Goal: Task Accomplishment & Management: Manage account settings

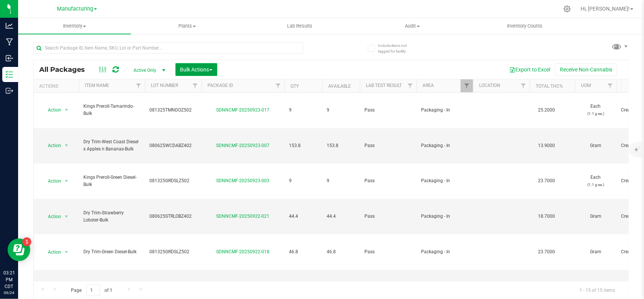
click at [211, 69] on span "button" at bounding box center [211, 70] width 3 height 2
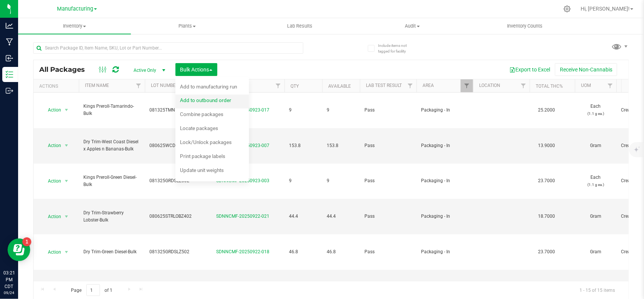
click at [213, 97] on div "Add to outbound order" at bounding box center [211, 101] width 62 height 12
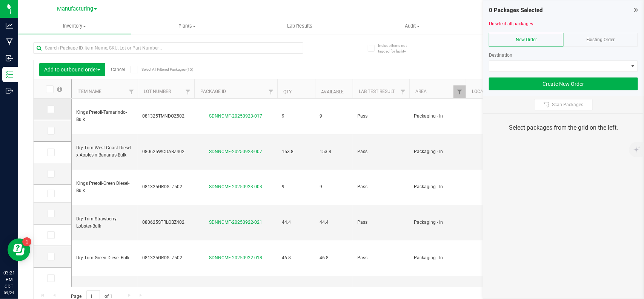
click at [51, 109] on icon at bounding box center [50, 109] width 5 height 0
click at [0, 0] on input "checkbox" at bounding box center [0, 0] width 0 height 0
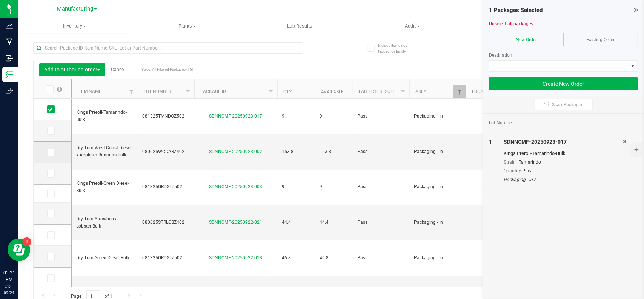
click at [49, 152] on icon at bounding box center [50, 152] width 5 height 0
click at [0, 0] on input "checkbox" at bounding box center [0, 0] width 0 height 0
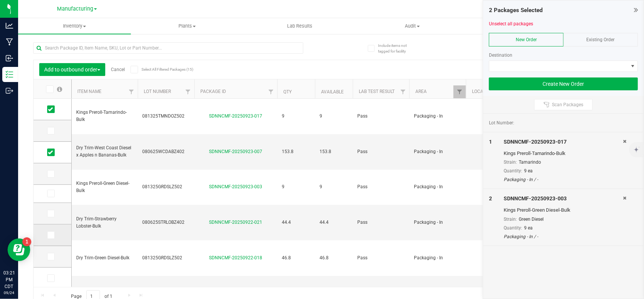
click at [48, 235] on icon at bounding box center [50, 235] width 5 height 0
click at [0, 0] on input "checkbox" at bounding box center [0, 0] width 0 height 0
click at [51, 256] on icon at bounding box center [50, 256] width 5 height 0
click at [0, 0] on input "checkbox" at bounding box center [0, 0] width 0 height 0
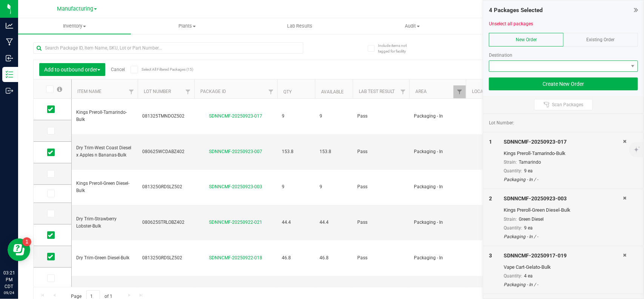
click at [578, 67] on span at bounding box center [559, 66] width 139 height 11
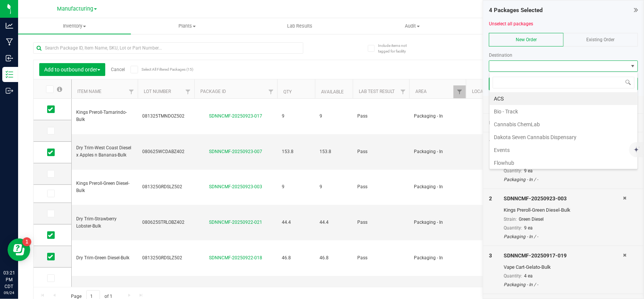
scroll to position [133, 0]
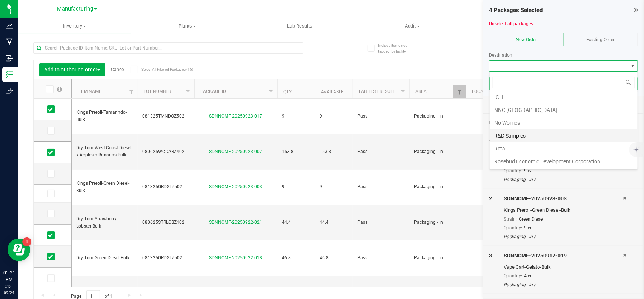
click at [535, 134] on li "R&D Samples" at bounding box center [564, 135] width 148 height 13
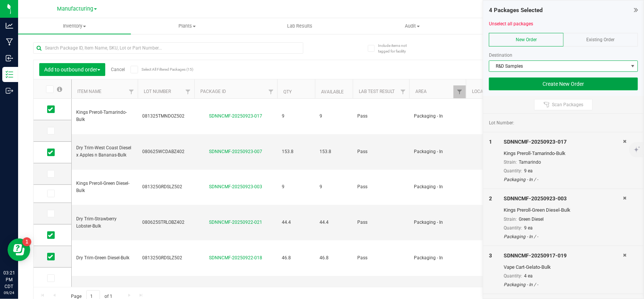
click at [533, 88] on button "Create New Order" at bounding box center [563, 83] width 149 height 13
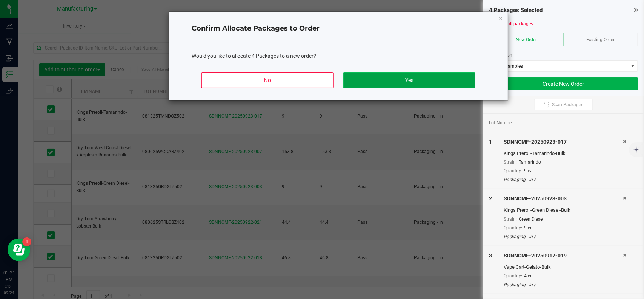
click at [448, 82] on button "Yes" at bounding box center [410, 80] width 132 height 16
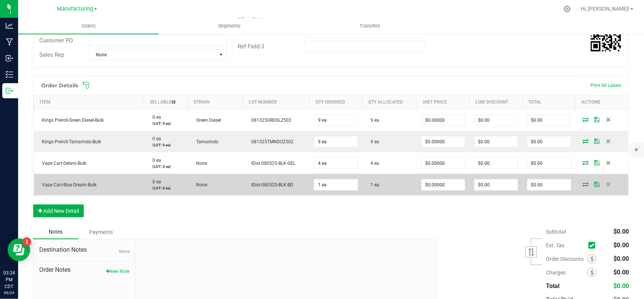
scroll to position [192, 0]
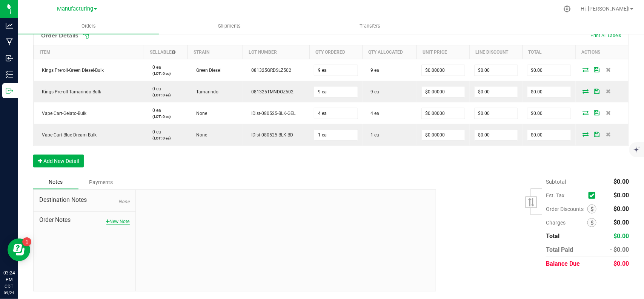
click at [126, 223] on button "New Note" at bounding box center [117, 221] width 23 height 7
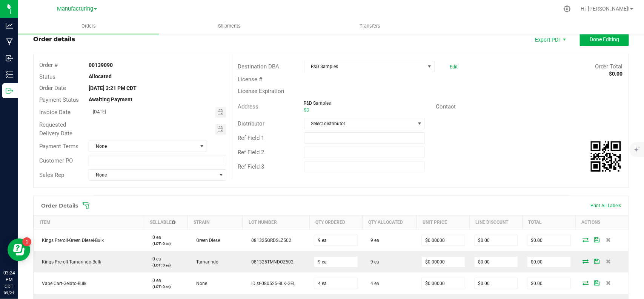
scroll to position [0, 0]
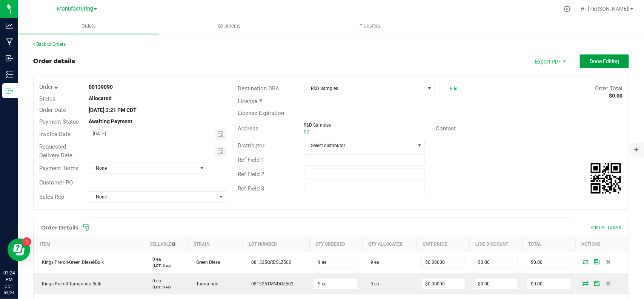
click at [601, 65] on button "Done Editing" at bounding box center [604, 61] width 49 height 14
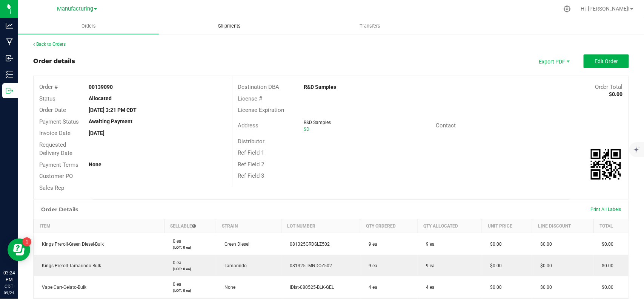
click at [240, 28] on span "Shipments" at bounding box center [229, 26] width 43 height 7
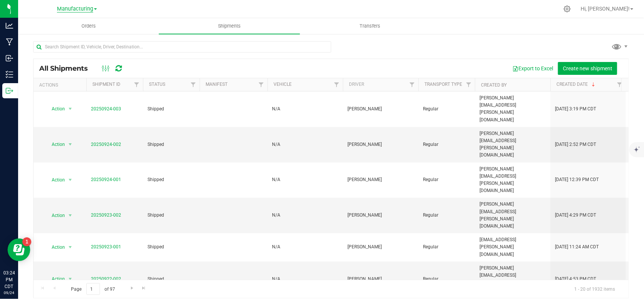
click at [75, 8] on span "Manufacturing" at bounding box center [75, 9] width 36 height 7
click at [62, 36] on link "Manufacturing" at bounding box center [77, 37] width 110 height 10
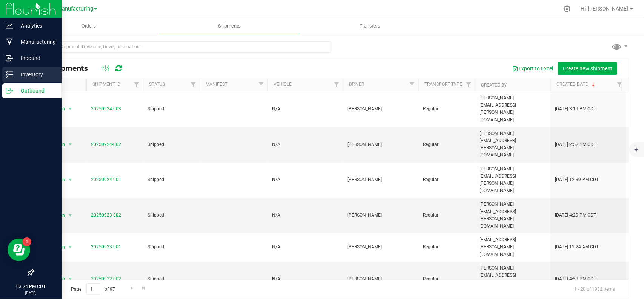
click at [14, 78] on p "Inventory" at bounding box center [35, 74] width 45 height 9
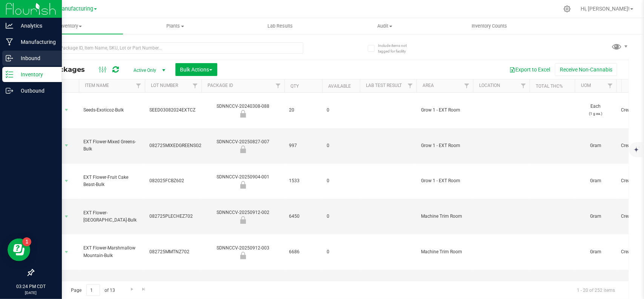
click at [26, 55] on p "Inbound" at bounding box center [35, 58] width 45 height 9
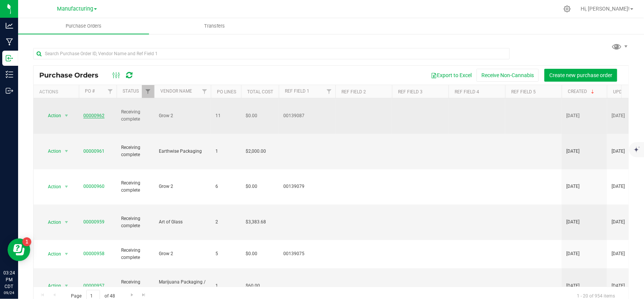
click at [98, 113] on link "00000962" at bounding box center [93, 115] width 21 height 5
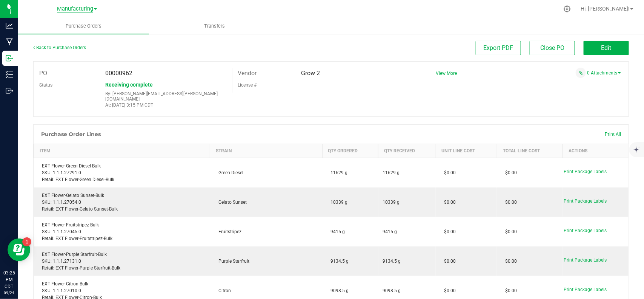
click at [90, 12] on span "Manufacturing" at bounding box center [75, 9] width 36 height 7
click at [65, 24] on link "Cultivation" at bounding box center [77, 27] width 110 height 10
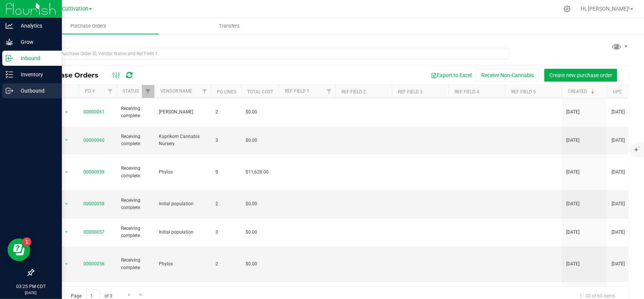
click at [36, 88] on p "Outbound" at bounding box center [35, 90] width 45 height 9
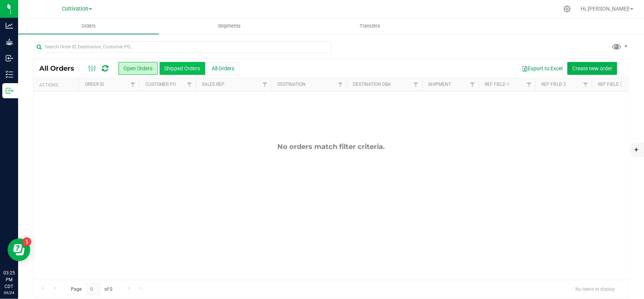
click at [172, 66] on button "Shipped Orders" at bounding box center [183, 68] width 46 height 13
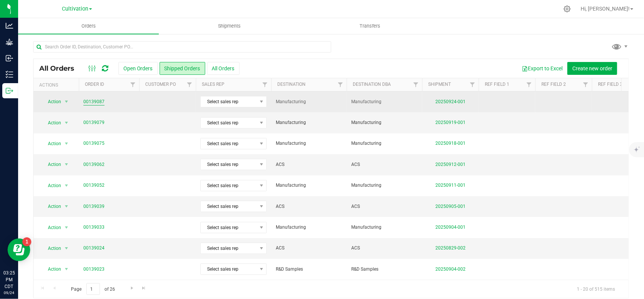
click at [95, 101] on link "00139087" at bounding box center [93, 101] width 21 height 7
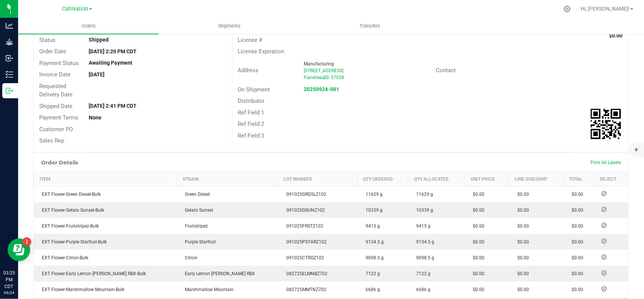
scroll to position [252, 0]
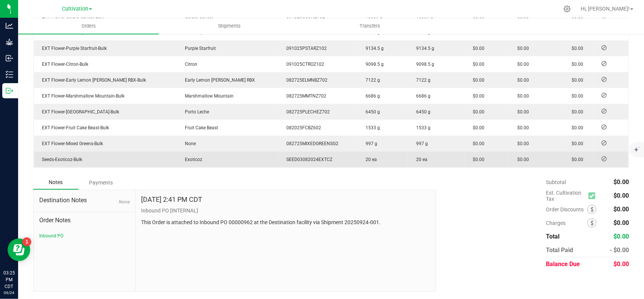
click at [602, 159] on icon at bounding box center [604, 158] width 5 height 5
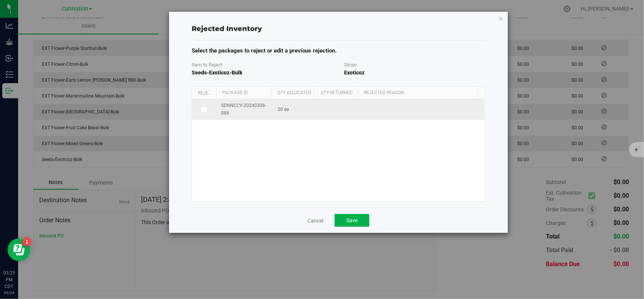
click at [208, 112] on label at bounding box center [204, 109] width 15 height 6
click at [0, 0] on input "checkbox" at bounding box center [0, 0] width 0 height 0
click at [401, 110] on span at bounding box center [419, 109] width 104 height 11
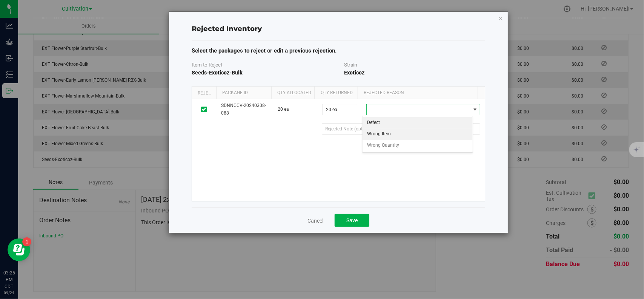
drag, startPoint x: 401, startPoint y: 134, endPoint x: 374, endPoint y: 130, distance: 26.7
click at [401, 134] on li "Wrong Item" at bounding box center [418, 133] width 110 height 11
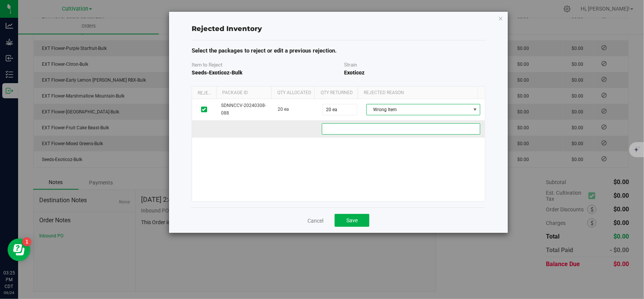
click at [366, 126] on dc55f4d1-ec22-4e26-8f72-9099a29e7565 "text" at bounding box center [401, 128] width 159 height 11
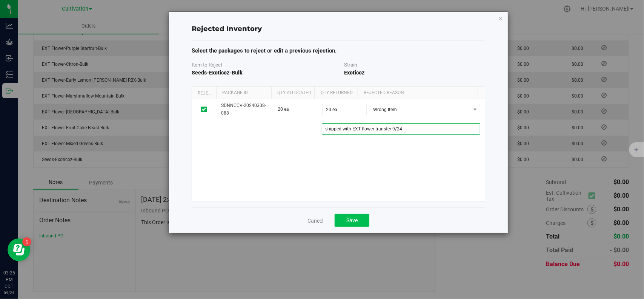
type dc55f4d1-ec22-4e26-8f72-9099a29e7565 "shipped with EXT flower transfer 9/24"
click at [357, 225] on button "Save" at bounding box center [352, 220] width 35 height 13
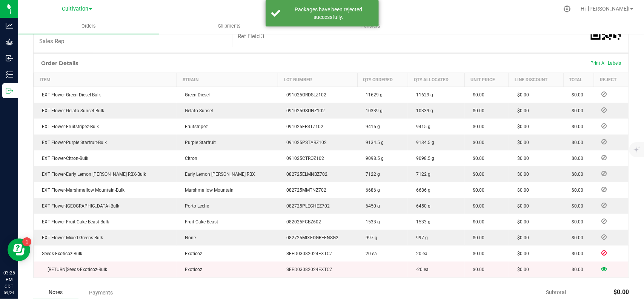
scroll to position [63, 0]
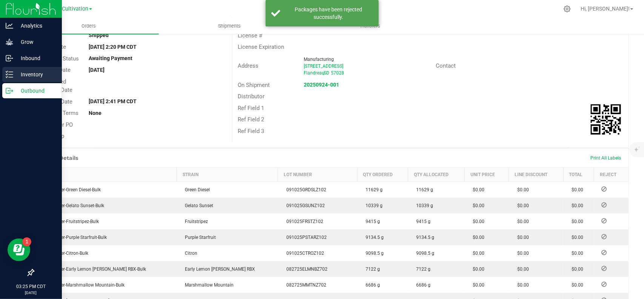
click at [14, 74] on p "Inventory" at bounding box center [35, 74] width 45 height 9
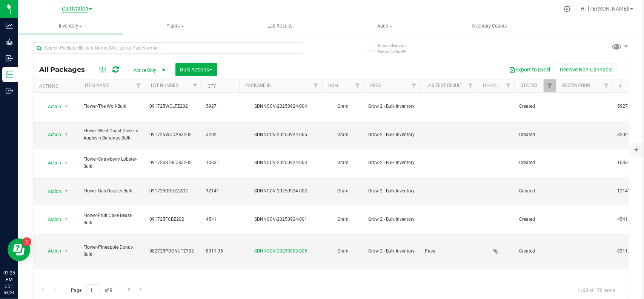
click at [85, 10] on span "Cultivation" at bounding box center [75, 9] width 26 height 7
click at [79, 38] on link "Manufacturing" at bounding box center [77, 37] width 110 height 10
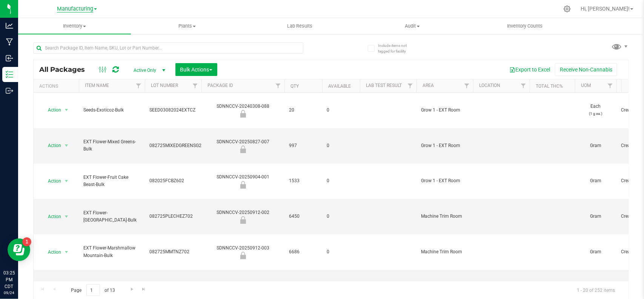
click at [89, 10] on span "Manufacturing" at bounding box center [75, 9] width 36 height 7
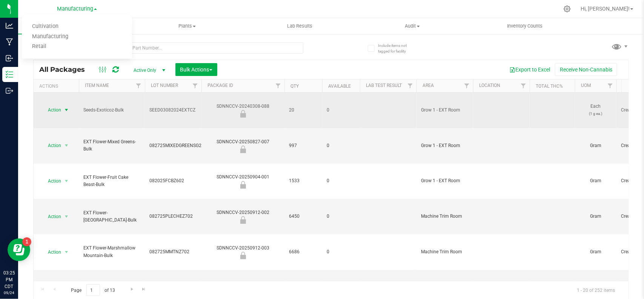
click at [62, 105] on span "select" at bounding box center [66, 110] width 9 height 11
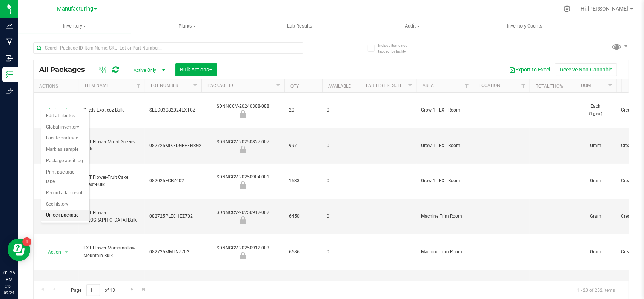
click at [64, 210] on li "Unlock package" at bounding box center [66, 215] width 48 height 11
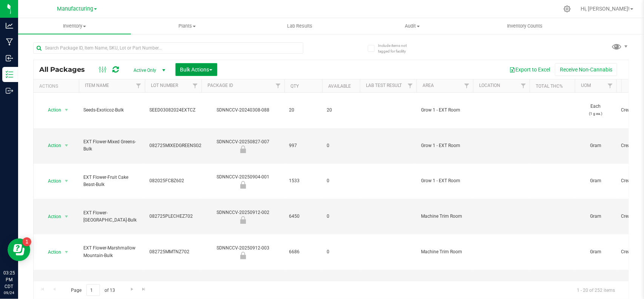
click at [185, 69] on span "Bulk Actions" at bounding box center [196, 69] width 32 height 6
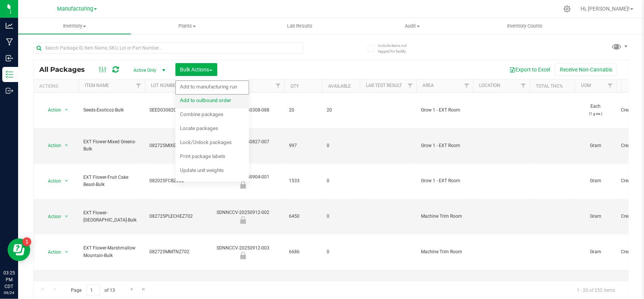
click at [203, 99] on span "Add to outbound order" at bounding box center [205, 100] width 51 height 6
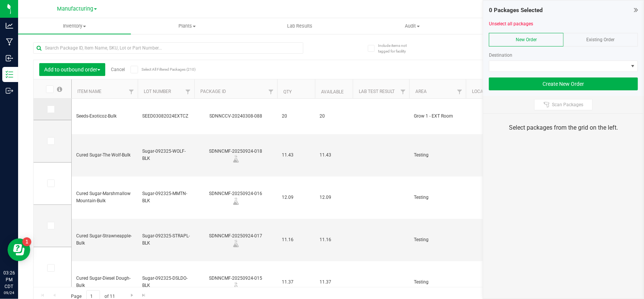
click at [52, 109] on icon at bounding box center [50, 109] width 5 height 0
click at [0, 0] on input "checkbox" at bounding box center [0, 0] width 0 height 0
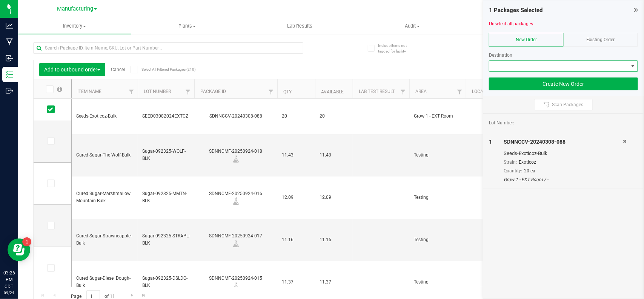
click at [516, 63] on span at bounding box center [559, 66] width 139 height 11
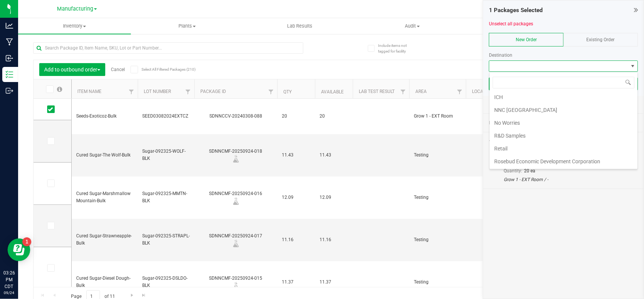
scroll to position [133, 0]
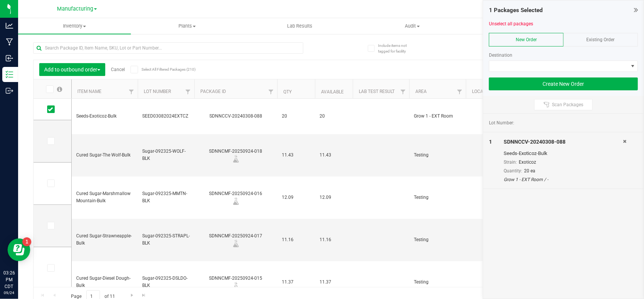
click at [121, 70] on link "Cancel" at bounding box center [118, 69] width 14 height 5
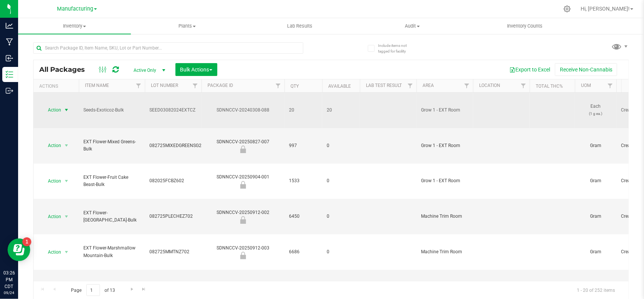
click at [69, 107] on span "select" at bounding box center [66, 110] width 6 height 6
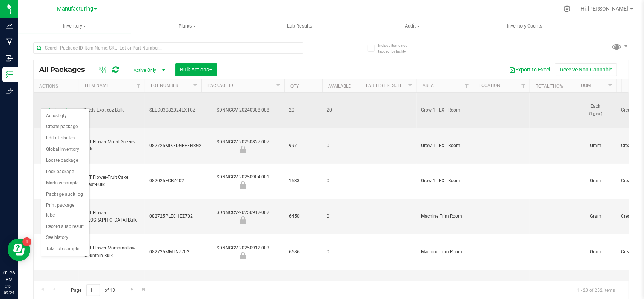
click at [69, 107] on span "select" at bounding box center [66, 110] width 6 height 6
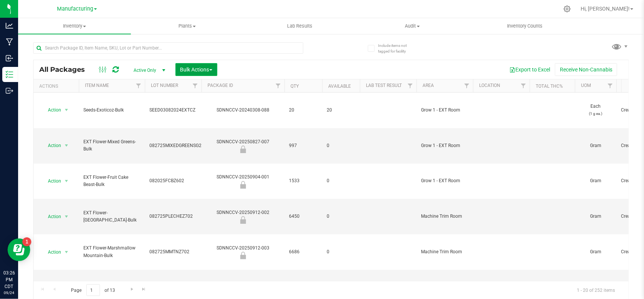
click at [191, 68] on span "Bulk Actions" at bounding box center [196, 69] width 32 height 6
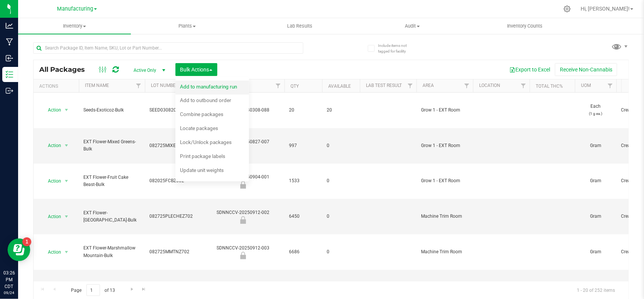
click at [192, 85] on span "Add to manufacturing run" at bounding box center [208, 86] width 57 height 6
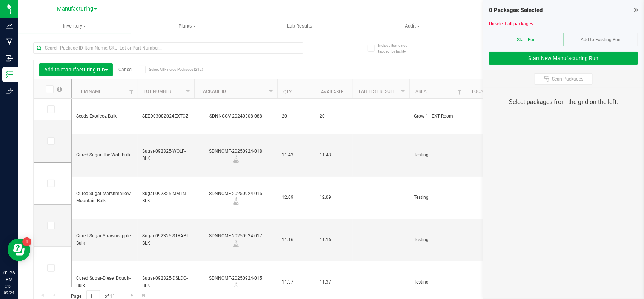
click at [127, 70] on link "Cancel" at bounding box center [126, 69] width 14 height 5
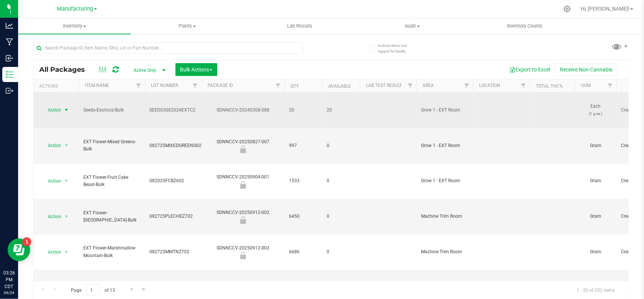
click at [63, 105] on span "select" at bounding box center [66, 110] width 9 height 11
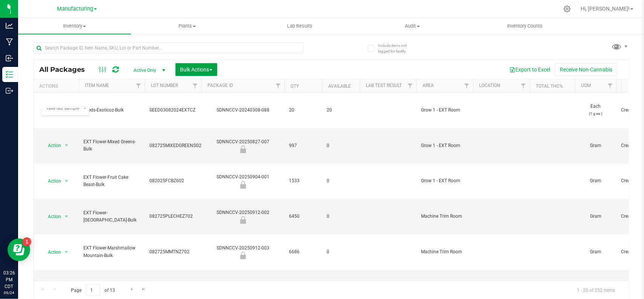
click at [193, 70] on span "Bulk Actions" at bounding box center [196, 69] width 32 height 6
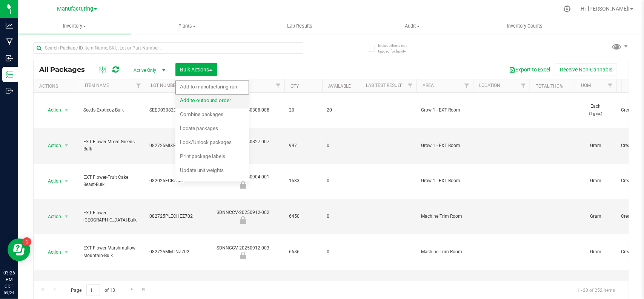
click at [199, 97] on span "Add to outbound order" at bounding box center [205, 100] width 51 height 6
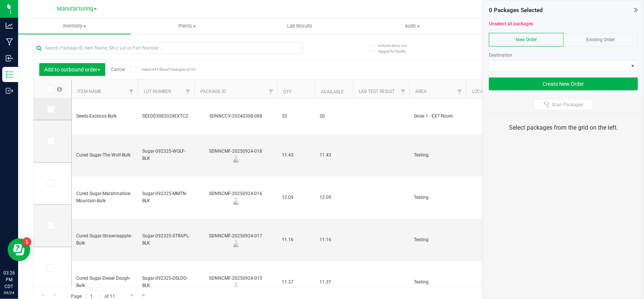
click at [54, 108] on span at bounding box center [51, 109] width 8 height 8
click at [0, 0] on input "checkbox" at bounding box center [0, 0] width 0 height 0
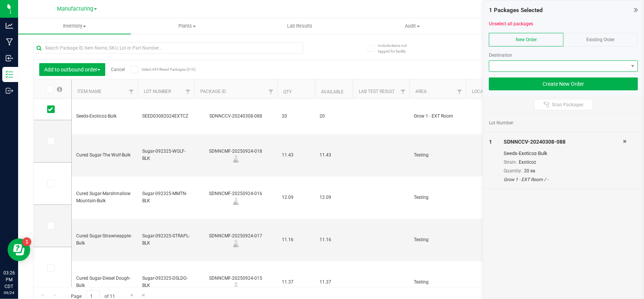
click at [513, 68] on span at bounding box center [559, 66] width 139 height 11
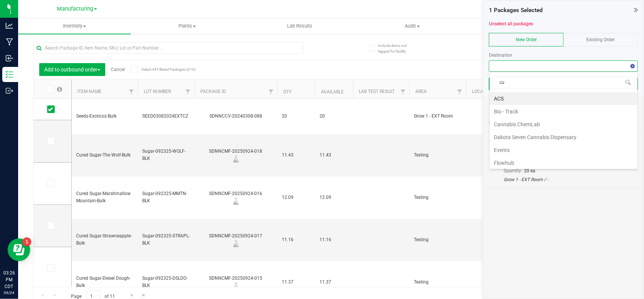
type input "cul"
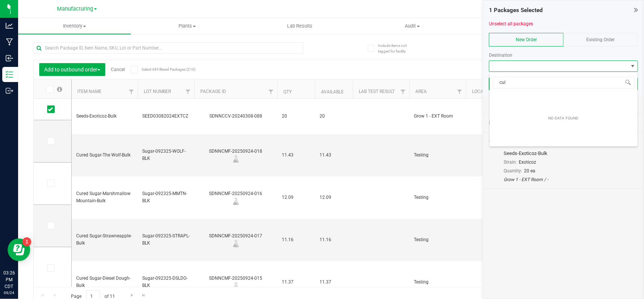
click at [114, 70] on link "Cancel" at bounding box center [118, 69] width 14 height 5
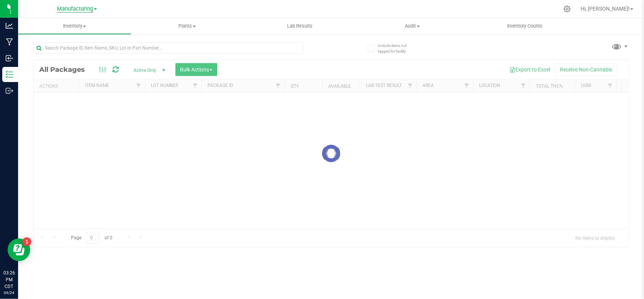
click at [72, 8] on span "Manufacturing" at bounding box center [75, 9] width 36 height 7
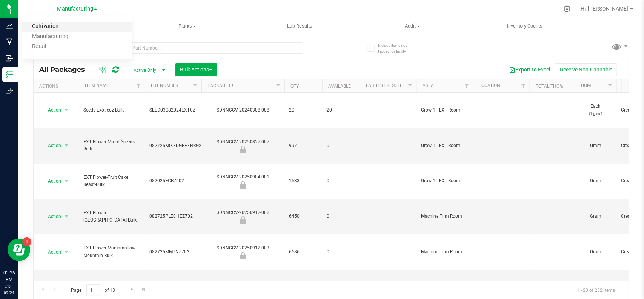
click at [68, 25] on link "Cultivation" at bounding box center [77, 27] width 110 height 10
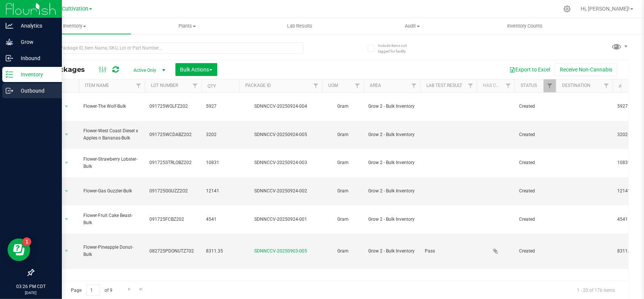
click at [13, 92] on p "Outbound" at bounding box center [35, 90] width 45 height 9
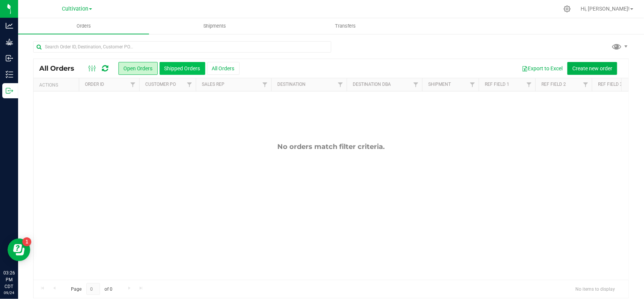
click at [170, 70] on button "Shipped Orders" at bounding box center [183, 68] width 46 height 13
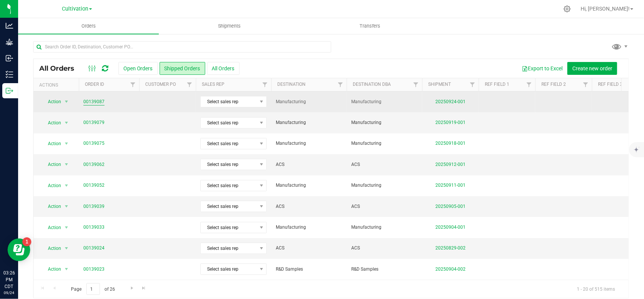
click at [99, 100] on link "00139087" at bounding box center [93, 101] width 21 height 7
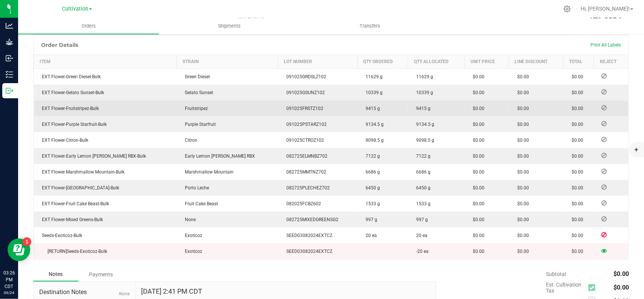
scroll to position [189, 0]
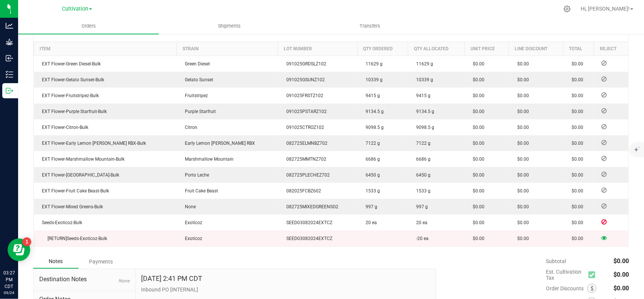
click at [602, 238] on icon at bounding box center [605, 237] width 6 height 5
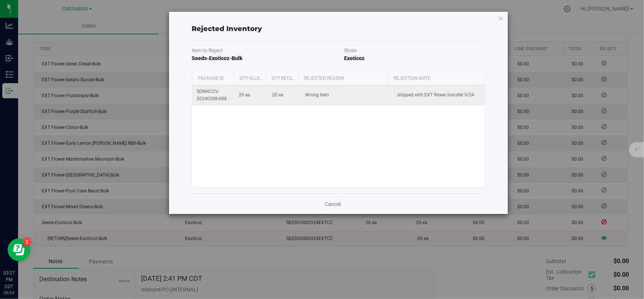
click at [301, 95] on td "Wrong Item" at bounding box center [347, 95] width 92 height 20
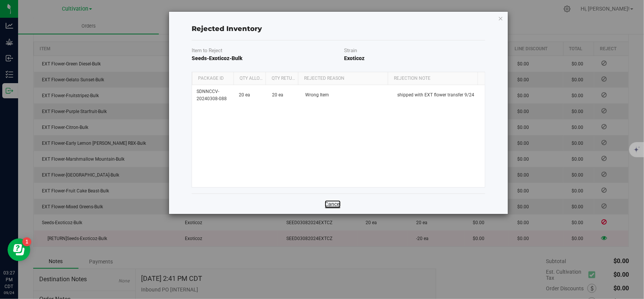
click at [336, 206] on link "Cancel" at bounding box center [333, 204] width 16 height 8
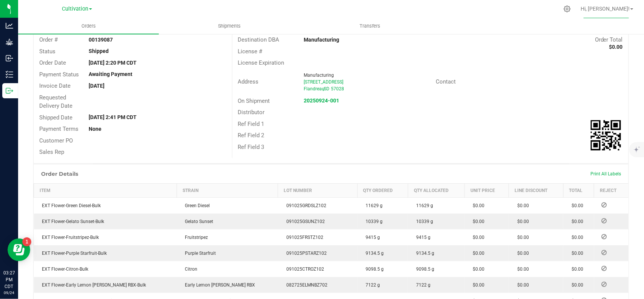
scroll to position [0, 0]
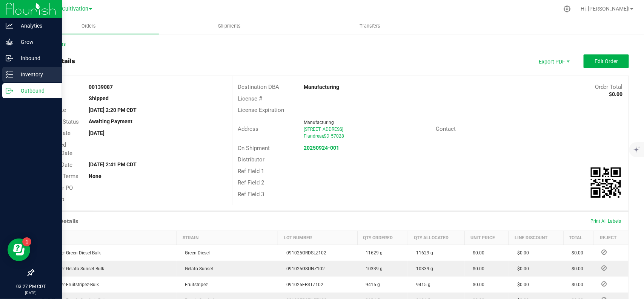
click at [11, 74] on icon at bounding box center [10, 75] width 8 height 8
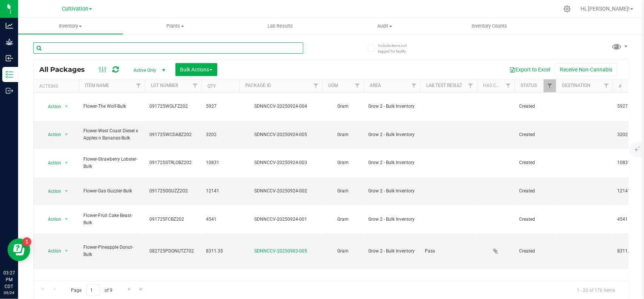
click at [154, 45] on input "text" at bounding box center [168, 47] width 270 height 11
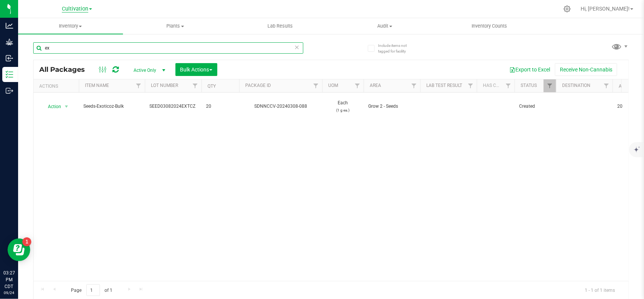
type input "ex"
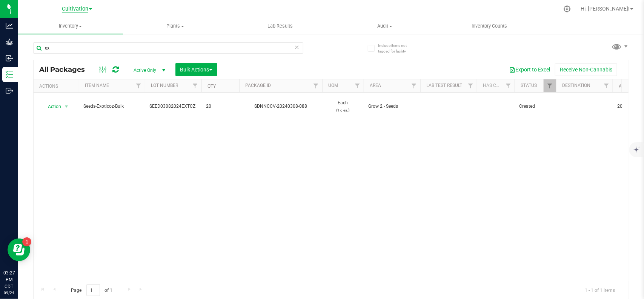
click at [75, 6] on span "Cultivation" at bounding box center [75, 9] width 26 height 7
click at [59, 36] on link "Manufacturing" at bounding box center [77, 37] width 110 height 10
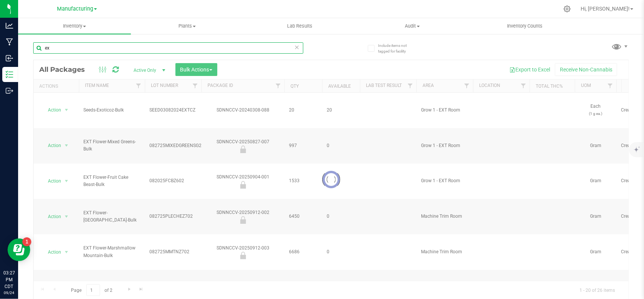
click at [85, 48] on input "ex" at bounding box center [168, 47] width 270 height 11
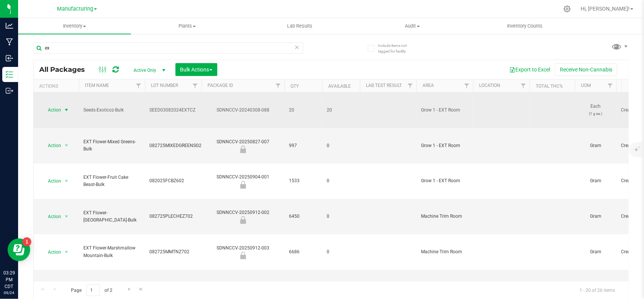
click at [63, 107] on span "select" at bounding box center [66, 110] width 6 height 6
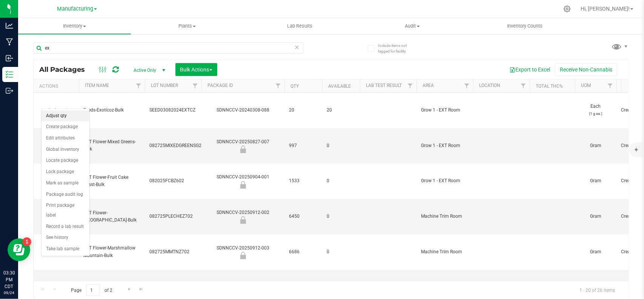
click at [67, 116] on li "Adjust qty" at bounding box center [66, 115] width 48 height 11
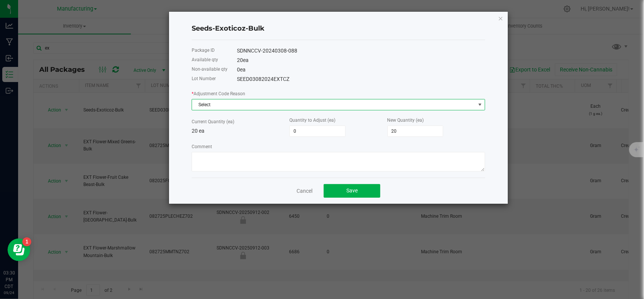
click at [312, 108] on span "Select" at bounding box center [334, 104] width 284 height 11
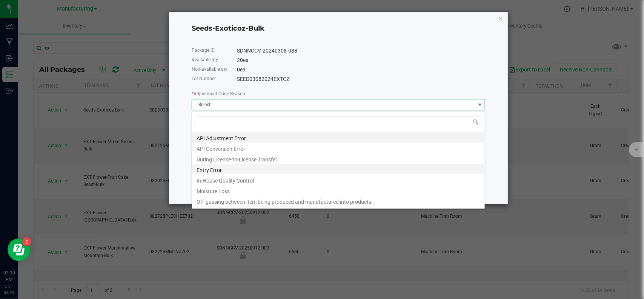
click at [220, 171] on li "Entry Error" at bounding box center [338, 168] width 293 height 11
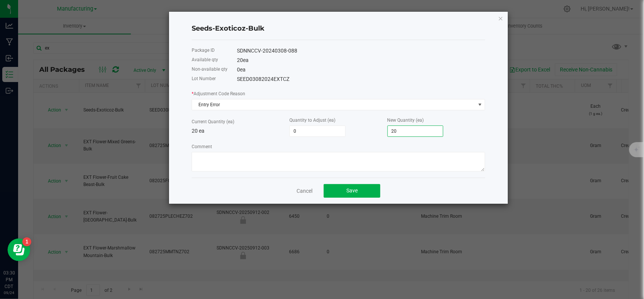
click at [398, 130] on input "20" at bounding box center [415, 131] width 55 height 11
type input "-20"
type input "0"
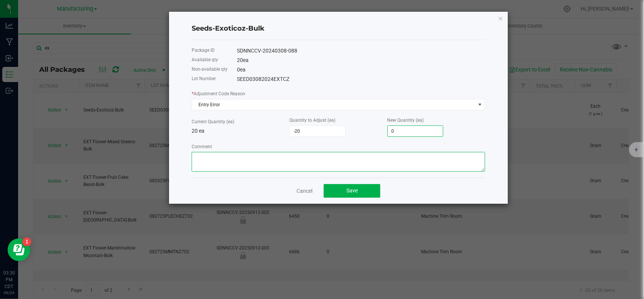
click at [334, 165] on textarea "Comment" at bounding box center [339, 162] width 294 height 20
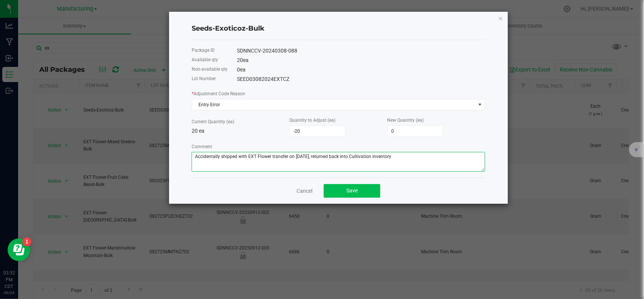
type textarea "Accidentally shipped with EXT Flower transfer on 9/24/25, returned back into Cu…"
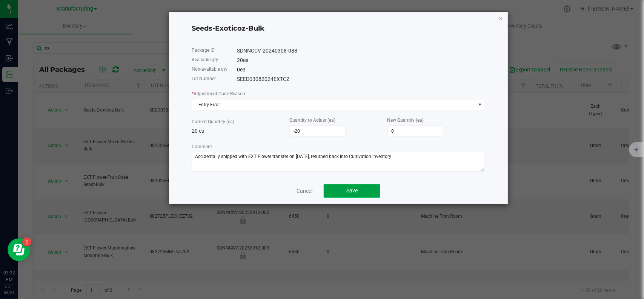
click at [336, 189] on button "Save" at bounding box center [352, 191] width 57 height 14
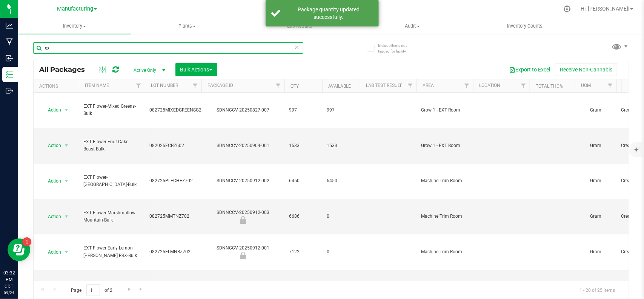
click at [102, 42] on input "ex" at bounding box center [168, 47] width 270 height 11
type input "e"
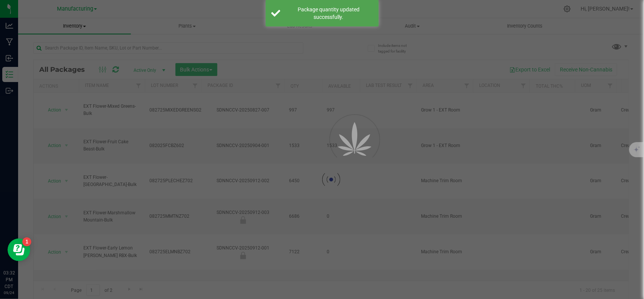
click at [77, 8] on span "Manufacturing" at bounding box center [75, 9] width 36 height 6
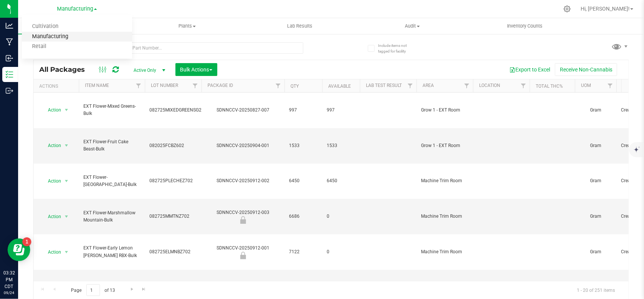
click at [64, 36] on link "Manufacturing" at bounding box center [77, 37] width 110 height 10
click at [71, 11] on span "Manufacturing" at bounding box center [75, 9] width 36 height 7
click at [80, 6] on span "Manufacturing" at bounding box center [75, 9] width 36 height 7
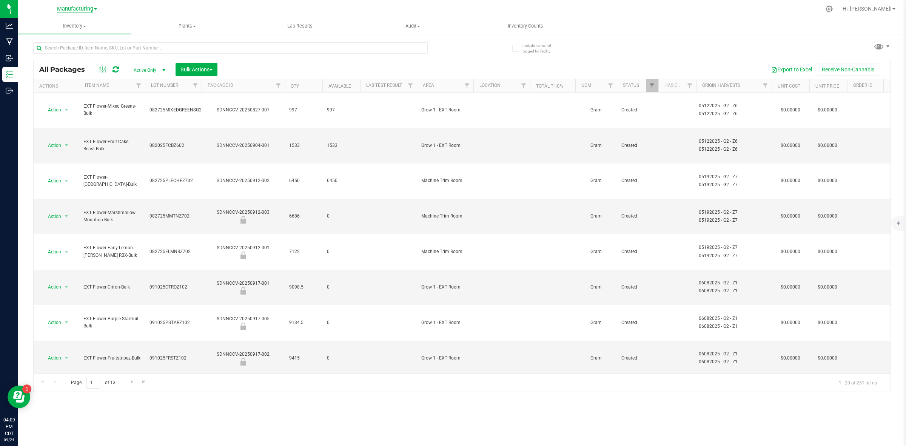
click at [79, 7] on span "Manufacturing" at bounding box center [75, 9] width 36 height 7
click at [80, 46] on link "Retail" at bounding box center [77, 47] width 110 height 10
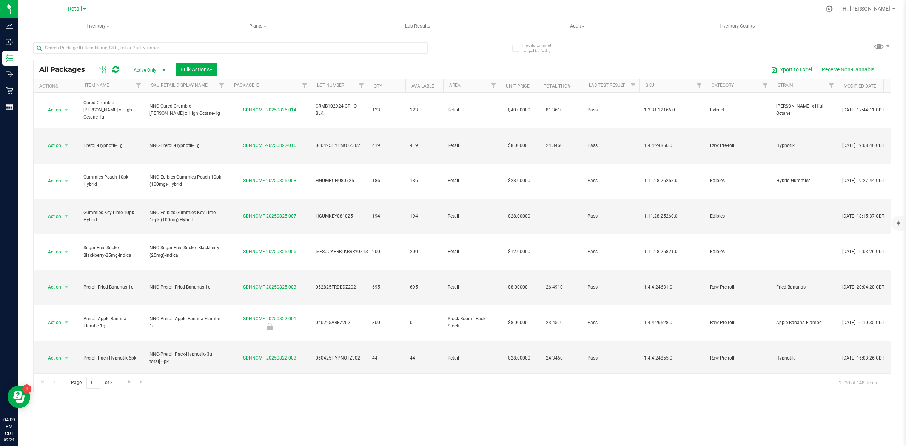
click at [80, 8] on span "Retail" at bounding box center [75, 9] width 14 height 7
click at [63, 35] on link "Manufacturing" at bounding box center [77, 37] width 110 height 10
